Goal: Transaction & Acquisition: Purchase product/service

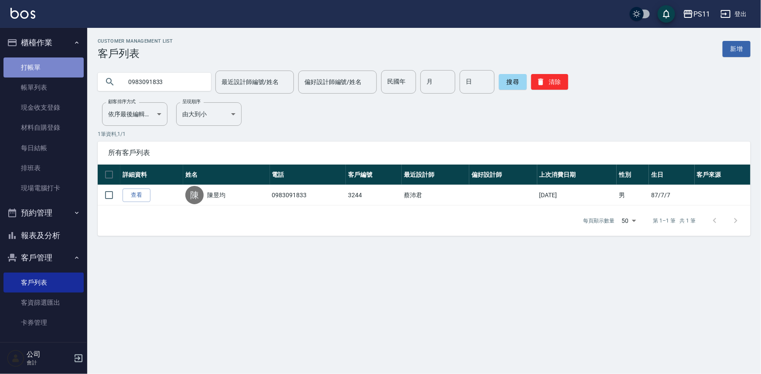
click at [44, 72] on link "打帳單" at bounding box center [43, 68] width 80 height 20
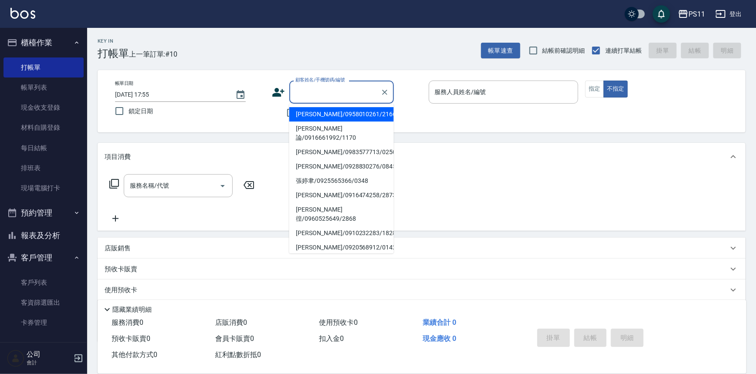
click at [344, 87] on input "顧客姓名/手機號碼/編號" at bounding box center [335, 92] width 84 height 15
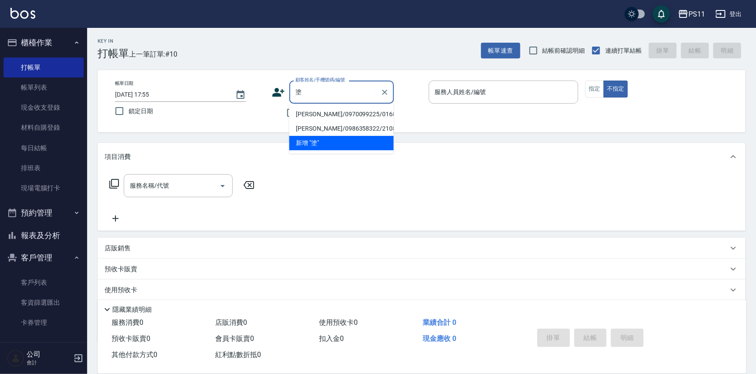
click at [321, 115] on li "[PERSON_NAME]/0970099225/0168" at bounding box center [341, 114] width 105 height 14
type input "[PERSON_NAME]/0970099225/0168"
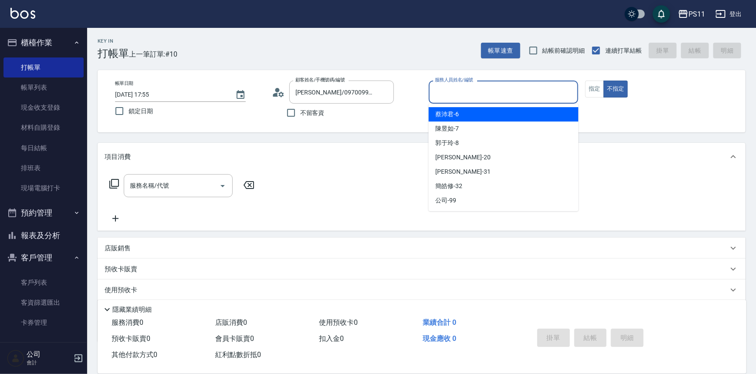
drag, startPoint x: 458, startPoint y: 91, endPoint x: 469, endPoint y: 120, distance: 31.5
click at [457, 91] on input "服務人員姓名/編號" at bounding box center [504, 92] width 142 height 15
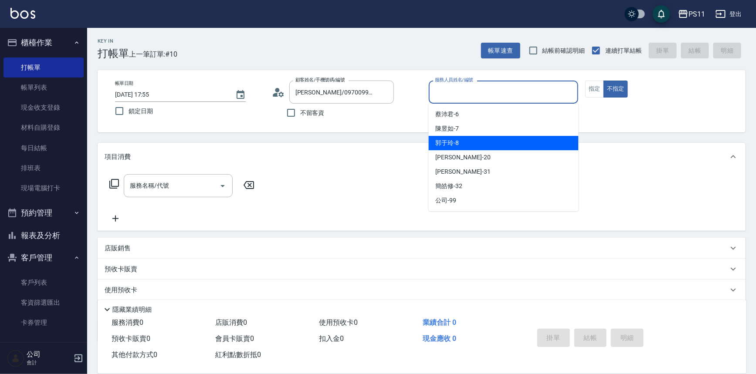
drag, startPoint x: 473, startPoint y: 144, endPoint x: 500, endPoint y: 139, distance: 27.4
click at [473, 144] on div "郭于玲 -8" at bounding box center [504, 143] width 150 height 14
type input "郭于玲-8"
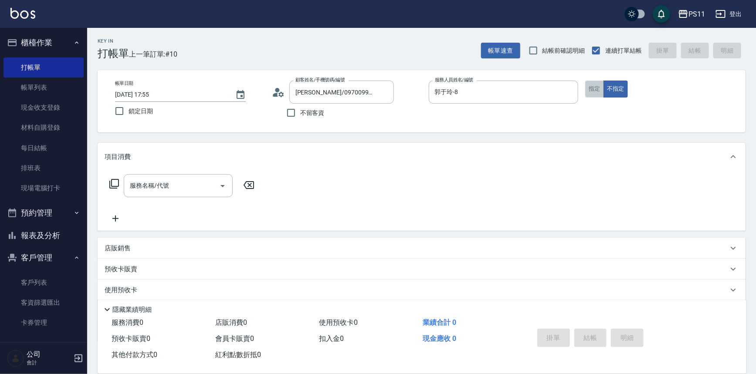
click at [587, 89] on button "指定" at bounding box center [594, 89] width 19 height 17
drag, startPoint x: 108, startPoint y: 182, endPoint x: 115, endPoint y: 183, distance: 7.5
click at [107, 182] on div "服務名稱/代號 服務名稱/代號" at bounding box center [182, 185] width 155 height 23
click at [115, 184] on icon at bounding box center [114, 184] width 10 height 10
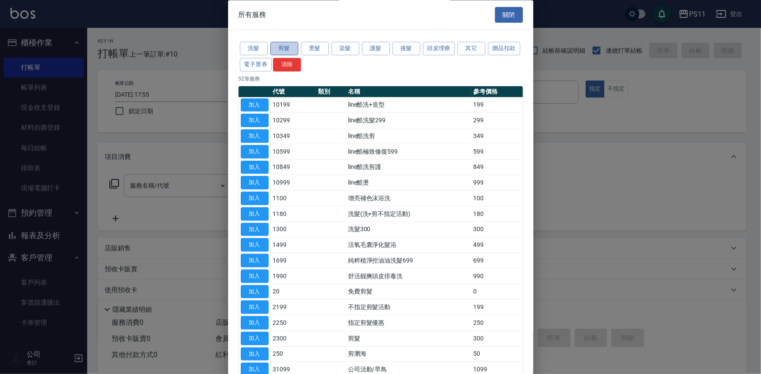
click at [289, 46] on button "剪髮" at bounding box center [284, 49] width 28 height 14
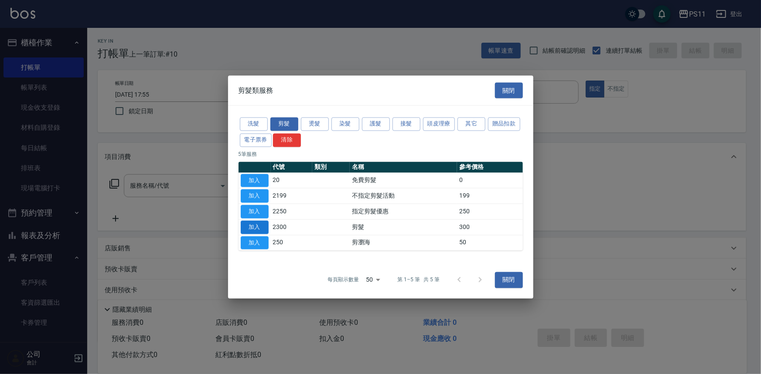
click at [261, 222] on button "加入" at bounding box center [255, 228] width 28 height 14
type input "剪髮(2300)"
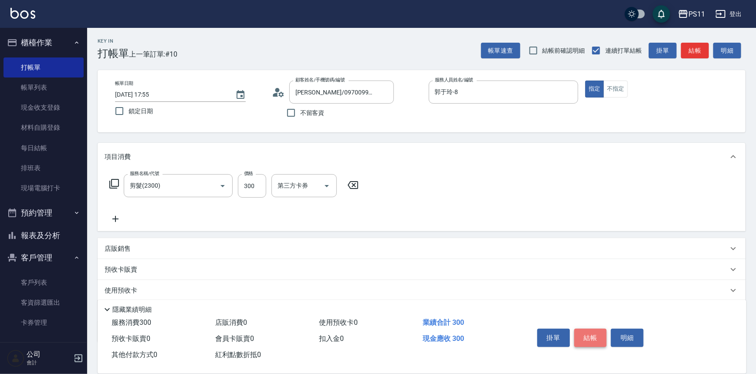
click at [602, 329] on button "結帳" at bounding box center [590, 338] width 33 height 18
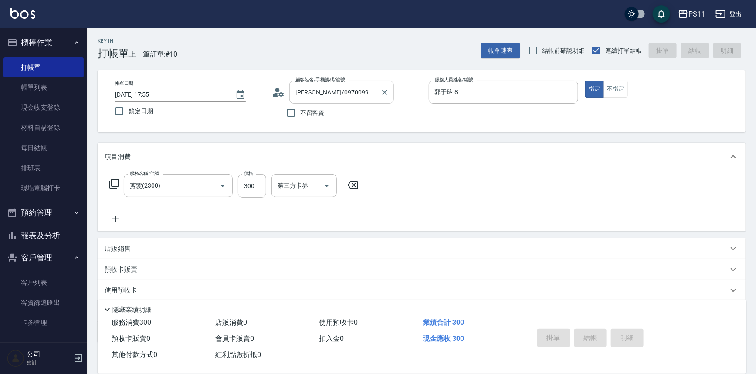
type input "[DATE] 17:56"
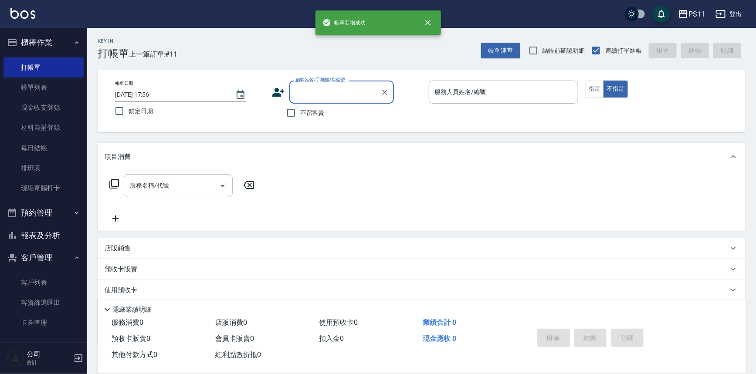
click at [351, 87] on input "顧客姓名/手機號碼/編號" at bounding box center [335, 92] width 84 height 15
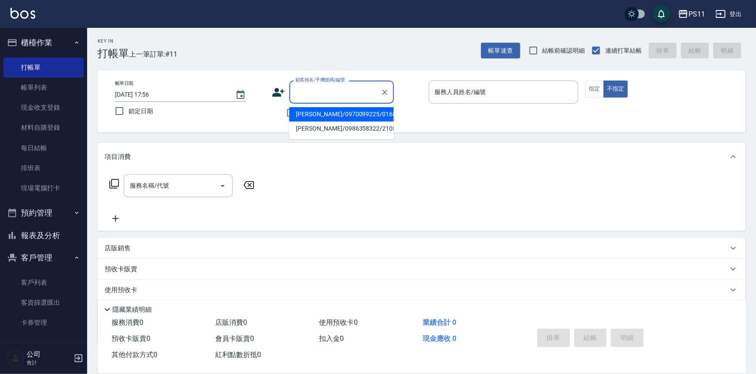
drag, startPoint x: 352, startPoint y: 111, endPoint x: 479, endPoint y: 95, distance: 127.4
click at [360, 112] on li "[PERSON_NAME]/0970099225/0168" at bounding box center [341, 114] width 105 height 14
type input "[PERSON_NAME]/0970099225/0168"
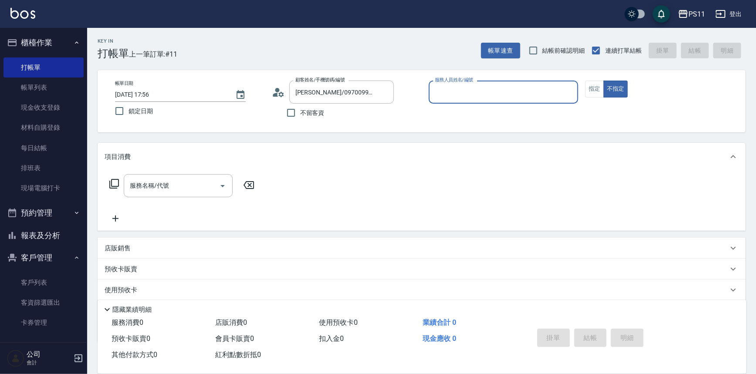
click at [479, 93] on input "服務人員姓名/編號" at bounding box center [504, 92] width 142 height 15
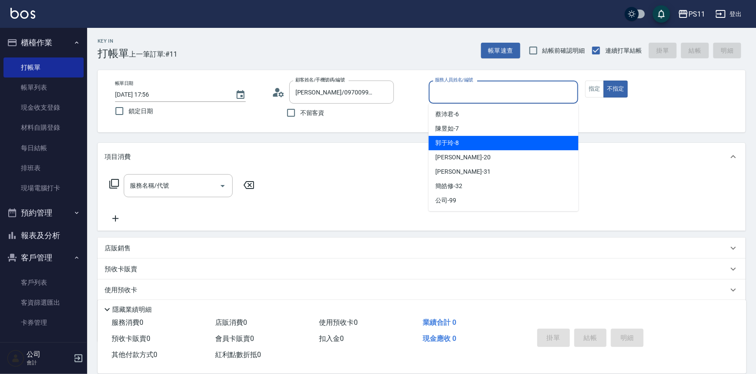
drag, startPoint x: 494, startPoint y: 141, endPoint x: 506, endPoint y: 141, distance: 12.6
click at [495, 141] on div "郭于玲 -8" at bounding box center [504, 143] width 150 height 14
type input "郭于玲-8"
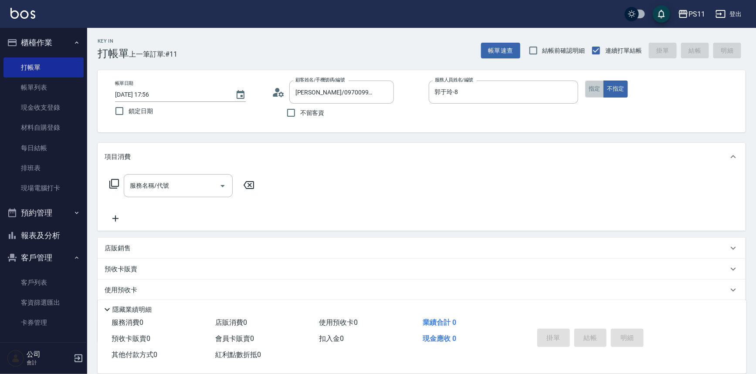
click at [588, 86] on button "指定" at bounding box center [594, 89] width 19 height 17
drag, startPoint x: 117, startPoint y: 182, endPoint x: 99, endPoint y: 182, distance: 17.4
click at [99, 182] on div "服務名稱/代號 服務名稱/代號" at bounding box center [422, 201] width 648 height 60
click at [118, 183] on icon at bounding box center [114, 184] width 10 height 10
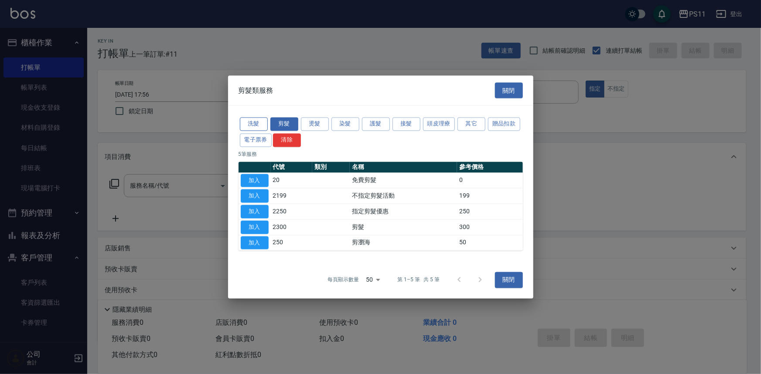
click at [254, 120] on button "洗髮" at bounding box center [254, 125] width 28 height 14
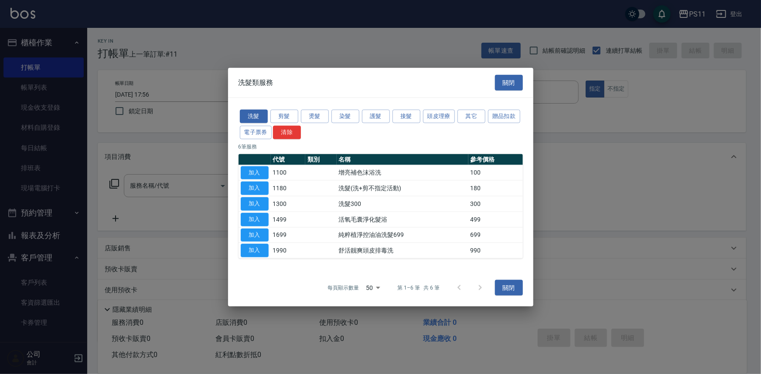
drag, startPoint x: 251, startPoint y: 206, endPoint x: 283, endPoint y: 200, distance: 32.4
click at [248, 206] on button "加入" at bounding box center [255, 204] width 28 height 14
type input "洗髮300(1300)"
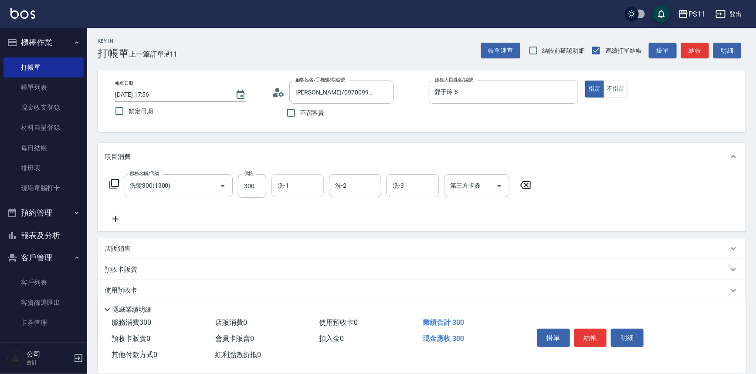
click at [306, 195] on div "洗-1" at bounding box center [298, 185] width 52 height 23
type input "[PERSON_NAME]-20"
click at [121, 225] on div "服務名稱/代號 洗髮300(1300) 服務名稱/代號 價格 300 價格 洗-1 [PERSON_NAME]-20 洗-1 洗-2 洗-2 洗-3 洗-3 …" at bounding box center [422, 201] width 648 height 61
click at [120, 219] on icon at bounding box center [116, 219] width 22 height 10
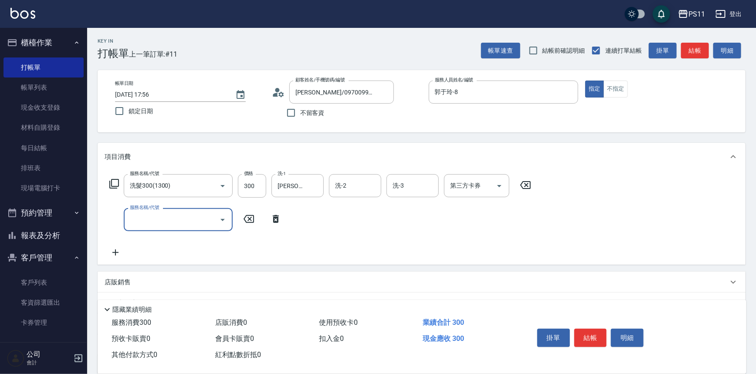
drag, startPoint x: 161, startPoint y: 218, endPoint x: 166, endPoint y: 215, distance: 5.8
click at [162, 218] on input "服務名稱/代號" at bounding box center [172, 219] width 88 height 15
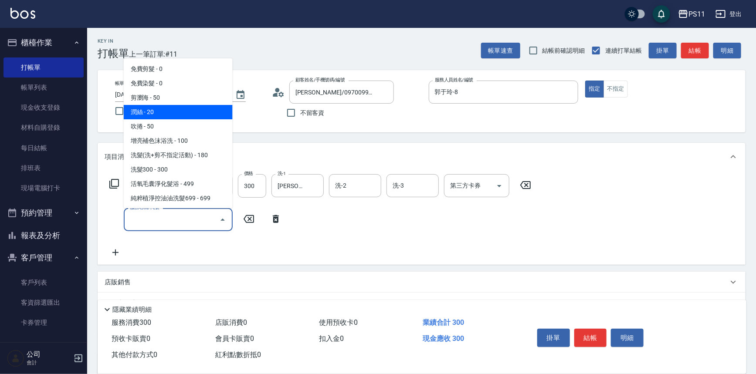
drag, startPoint x: 174, startPoint y: 111, endPoint x: 232, endPoint y: 142, distance: 65.7
click at [173, 111] on span "潤絲 - 20" at bounding box center [178, 112] width 109 height 14
type input "潤絲(820)"
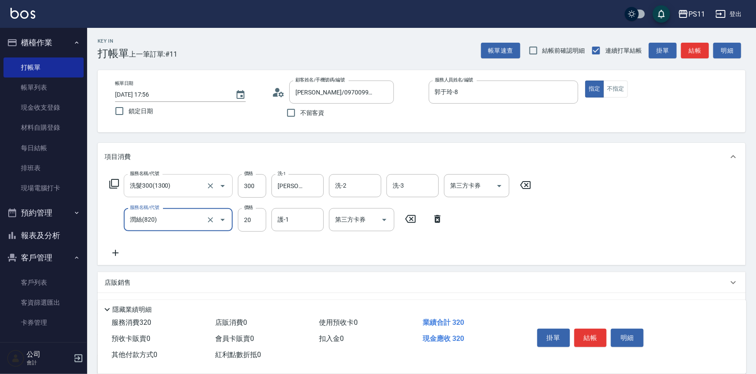
drag, startPoint x: 300, startPoint y: 210, endPoint x: 180, endPoint y: 187, distance: 121.6
click at [292, 210] on div "護-1" at bounding box center [298, 219] width 52 height 23
type input "[PERSON_NAME]-20"
click at [111, 248] on div "服務名稱/代號 洗髮300(1300) 服務名稱/代號 價格 300 價格 洗-1 [PERSON_NAME]-20 洗-1 洗-2 洗-2 洗-3 洗-3 …" at bounding box center [321, 216] width 432 height 84
drag, startPoint x: 117, startPoint y: 248, endPoint x: 122, endPoint y: 246, distance: 6.1
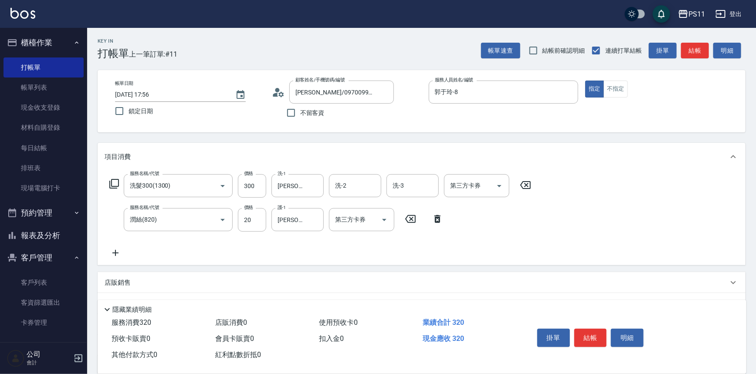
click at [116, 247] on div "服務名稱/代號 洗髮300(1300) 服務名稱/代號 價格 300 價格 洗-1 [PERSON_NAME]-20 洗-1 洗-2 洗-2 洗-3 洗-3 …" at bounding box center [321, 216] width 432 height 84
drag, startPoint x: 165, startPoint y: 252, endPoint x: 113, endPoint y: 247, distance: 52.2
click at [157, 251] on div "服務名稱/代號 洗髮300(1300) 服務名稱/代號 價格 300 價格 洗-1 [PERSON_NAME]-20 洗-1 洗-2 洗-2 洗-3 洗-3 …" at bounding box center [321, 216] width 432 height 84
click at [120, 253] on icon at bounding box center [116, 253] width 22 height 10
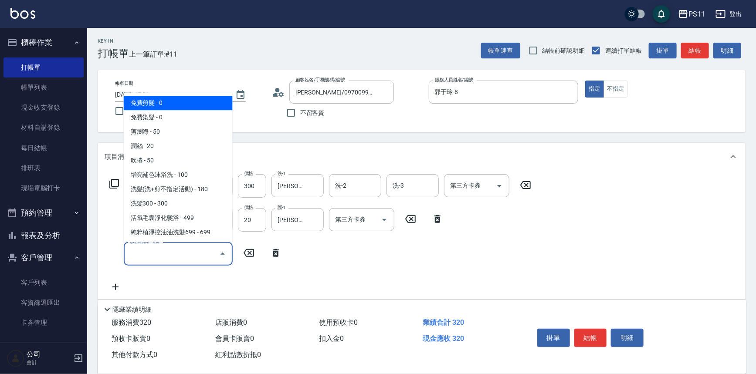
click at [155, 255] on input "服務名稱/代號" at bounding box center [172, 253] width 88 height 15
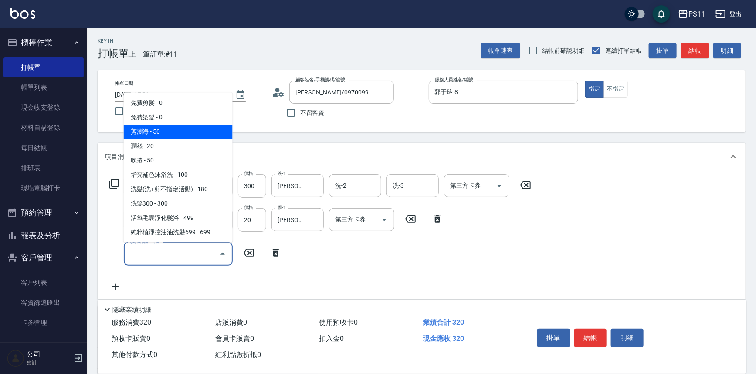
click at [164, 138] on span "剪瀏海 - 50" at bounding box center [178, 132] width 109 height 14
type input "剪瀏海(250)"
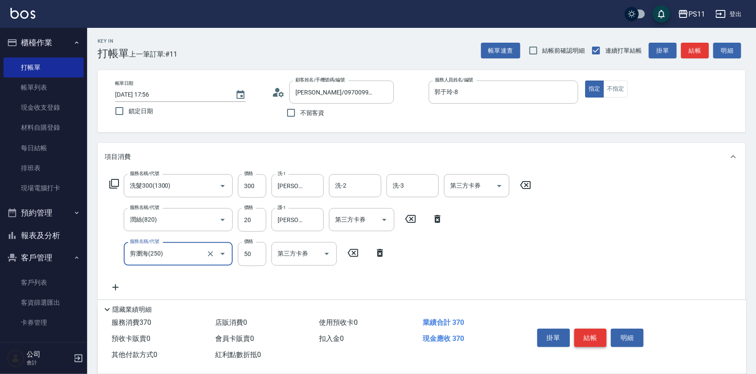
click at [597, 330] on button "結帳" at bounding box center [590, 338] width 33 height 18
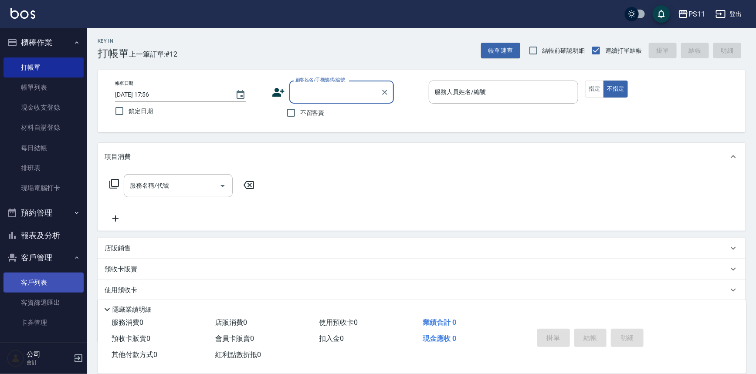
click at [60, 273] on link "客戶列表" at bounding box center [43, 283] width 80 height 20
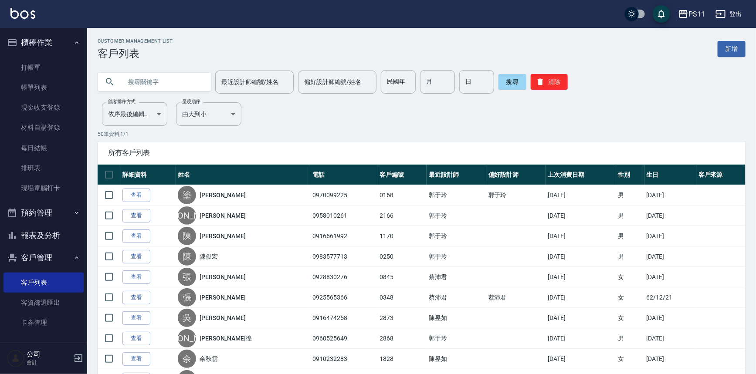
click at [178, 82] on input "text" at bounding box center [163, 82] width 82 height 24
click at [395, 85] on input "民國年" at bounding box center [398, 82] width 35 height 24
type input "94"
type input "11"
type input "26"
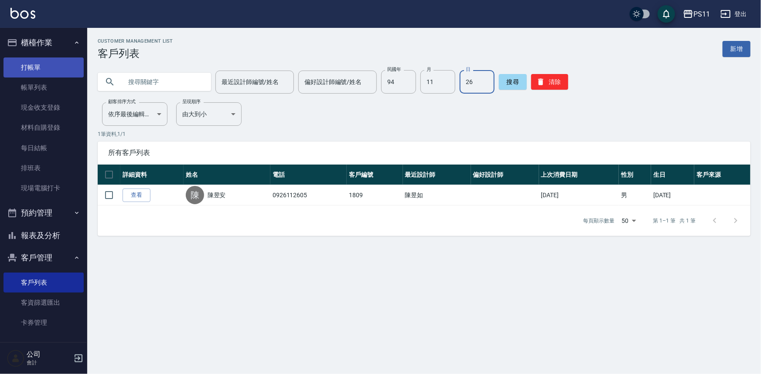
click at [57, 65] on link "打帳單" at bounding box center [43, 68] width 80 height 20
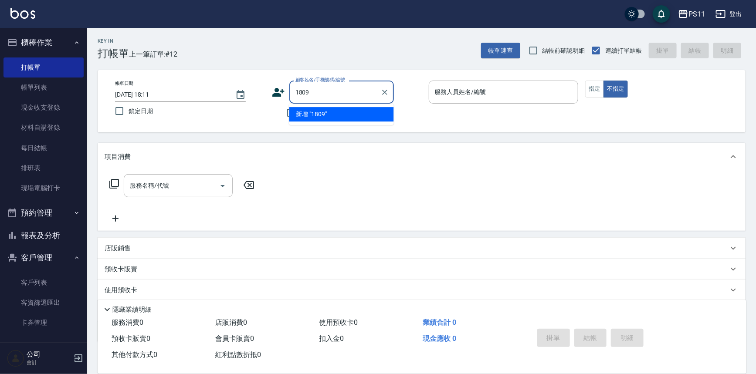
type input "1809"
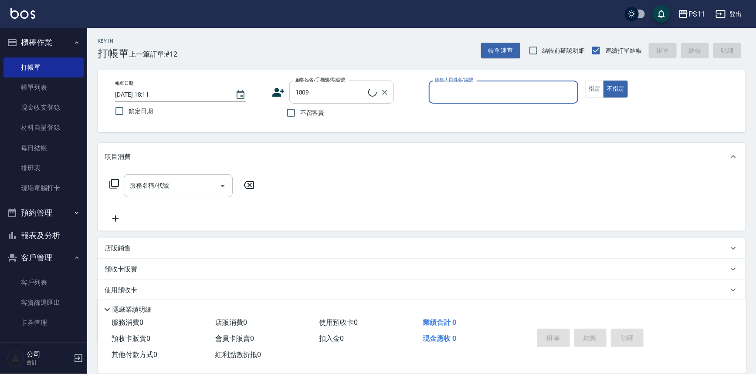
type input "7"
type input "[PERSON_NAME]/0926112605/1809"
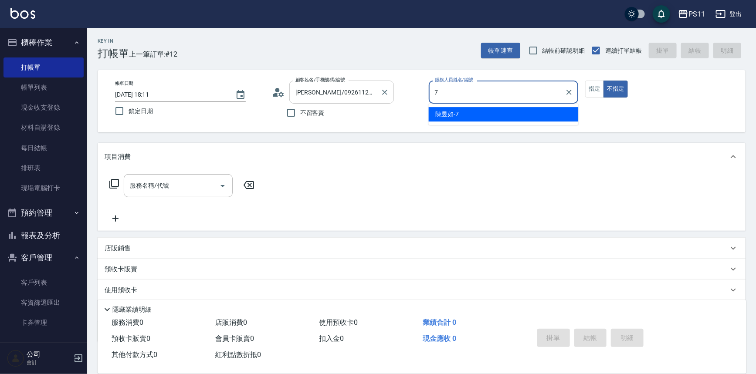
type input "陳昱如-7"
type button "false"
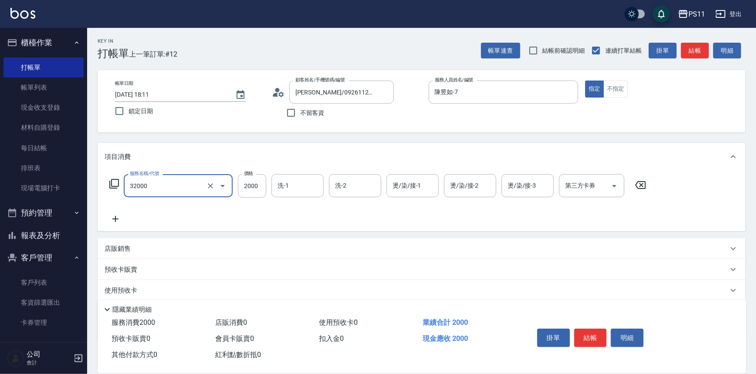
type input "2000以上燙髮(32000)"
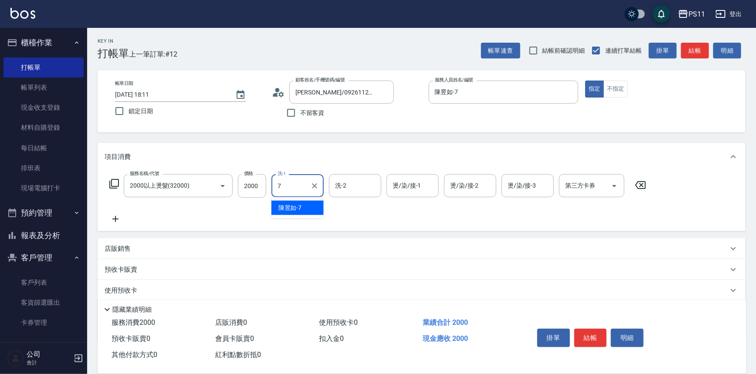
type input "陳昱如-7"
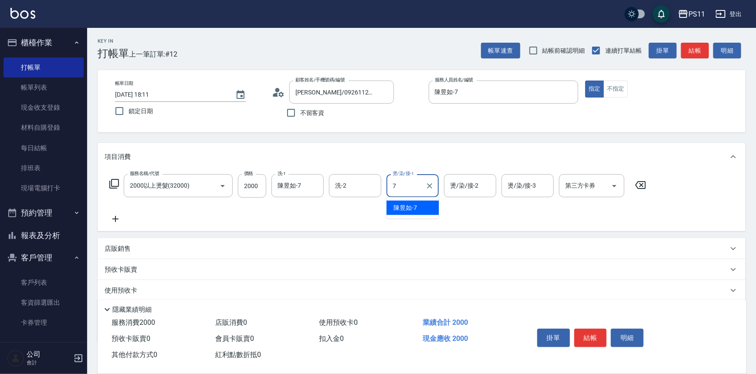
type input "陳昱如-7"
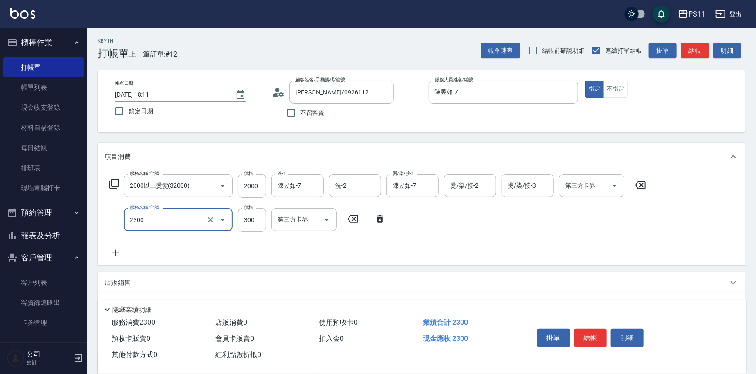
type input "剪髮(2300)"
click at [381, 223] on icon at bounding box center [380, 219] width 22 height 10
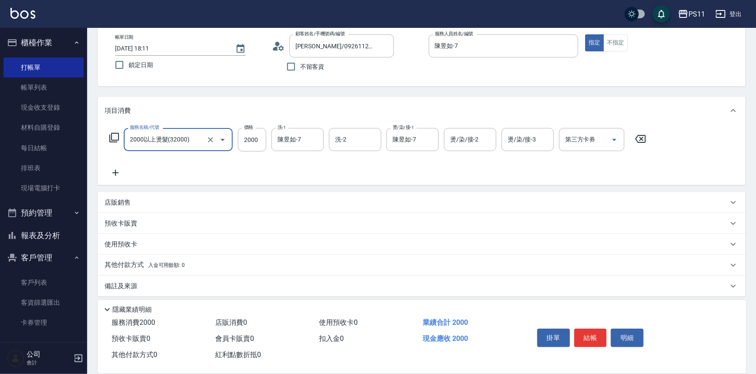
scroll to position [51, 0]
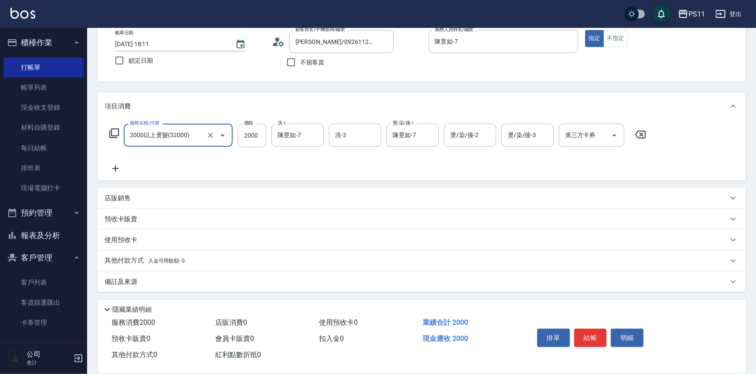
click at [166, 201] on div "店販銷售" at bounding box center [417, 198] width 624 height 9
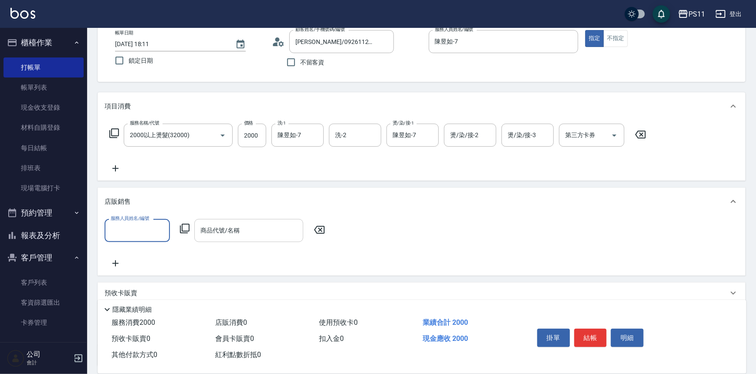
scroll to position [0, 0]
click at [125, 224] on input "服務人員姓名/編號" at bounding box center [138, 230] width 58 height 15
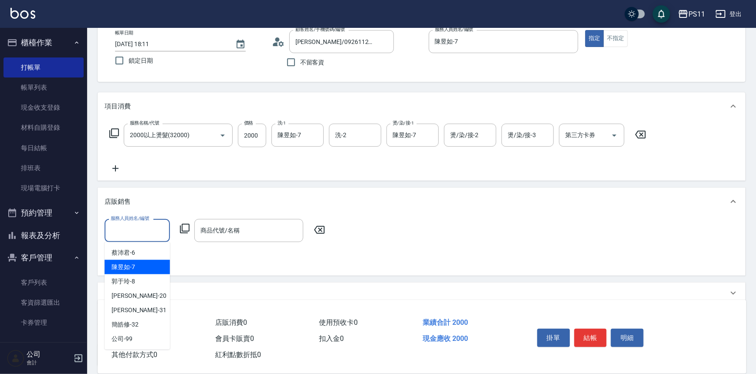
click at [165, 266] on div "陳昱如 -7" at bounding box center [137, 267] width 65 height 14
type input "陳昱如-7"
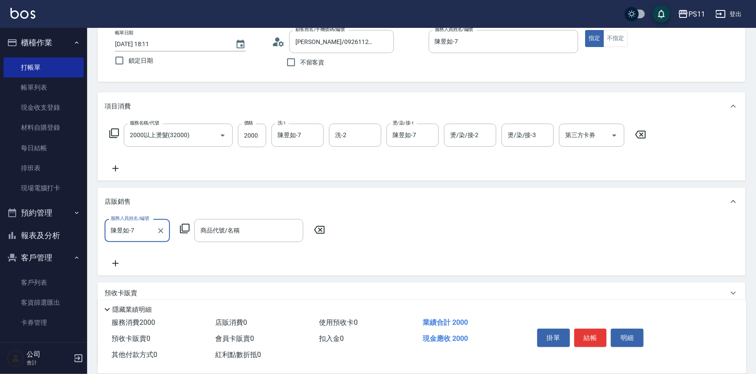
click at [185, 236] on div "服務人員姓名/編號 [PERSON_NAME]7 服務人員姓名/編號 商品代號/名稱 商品代號/名稱" at bounding box center [218, 230] width 226 height 23
click at [184, 232] on icon at bounding box center [185, 229] width 10 height 10
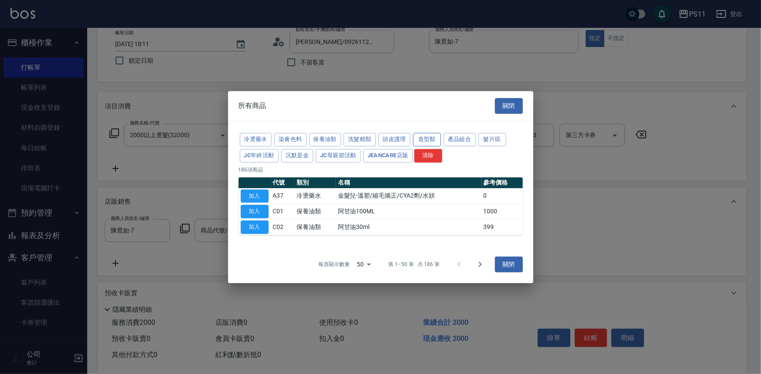
click at [422, 137] on button "造型類" at bounding box center [427, 140] width 28 height 14
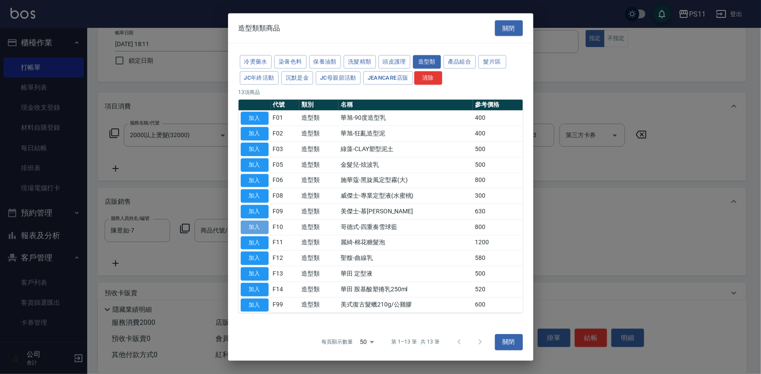
click at [267, 227] on button "加入" at bounding box center [255, 228] width 28 height 14
type input "哥德式-四重奏雪球藍"
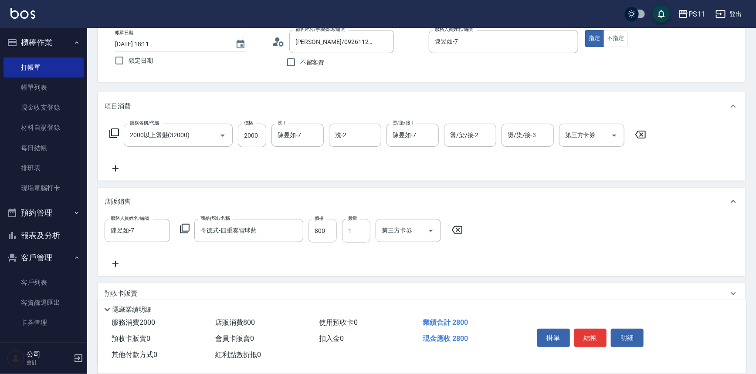
click at [324, 239] on input "800" at bounding box center [323, 231] width 28 height 24
type input "[DATE] 18:13"
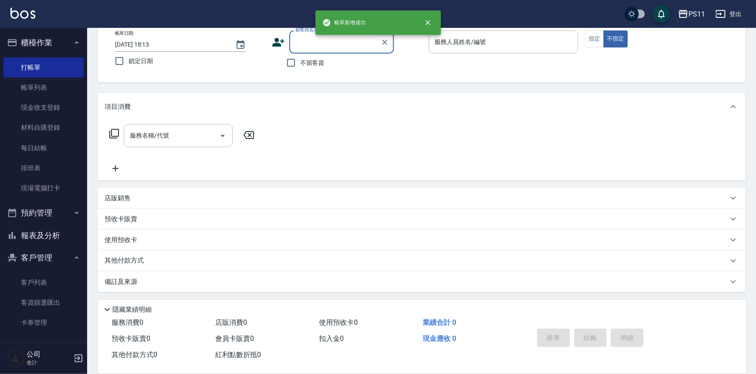
scroll to position [50, 0]
